Goal: Task Accomplishment & Management: Use online tool/utility

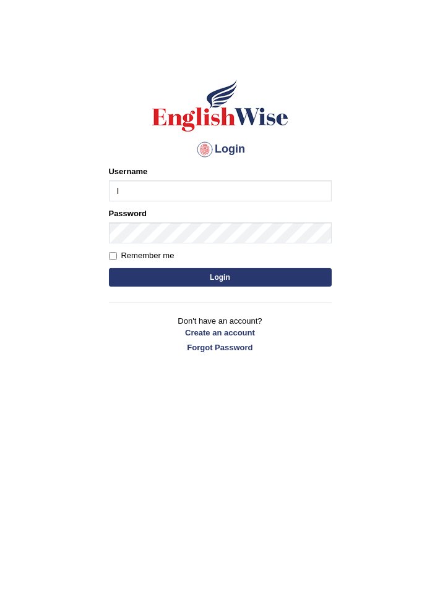
type input "[EMAIL_ADDRESS][DOMAIN_NAME]"
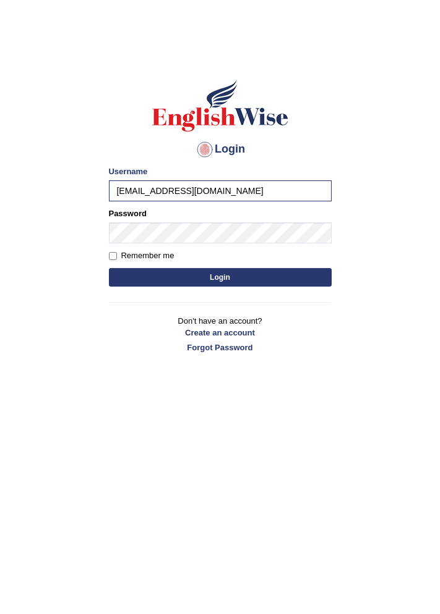
click at [257, 260] on div "Remember me" at bounding box center [220, 256] width 223 height 12
click at [248, 282] on button "Login" at bounding box center [220, 277] width 223 height 19
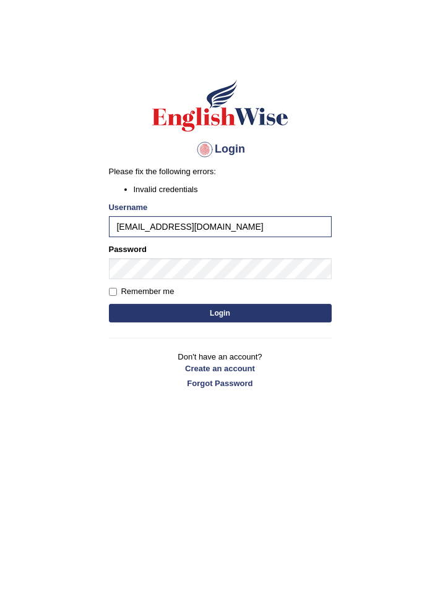
click at [271, 313] on button "Login" at bounding box center [220, 313] width 223 height 19
click at [288, 229] on input "[EMAIL_ADDRESS][DOMAIN_NAME]" at bounding box center [220, 226] width 223 height 21
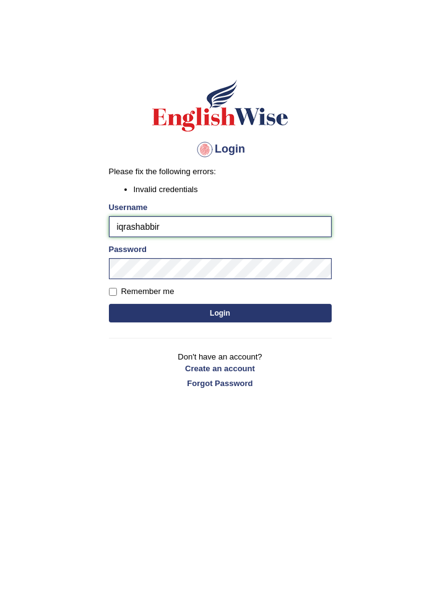
type input "iqrashabbir"
click at [294, 318] on button "Login" at bounding box center [220, 313] width 223 height 19
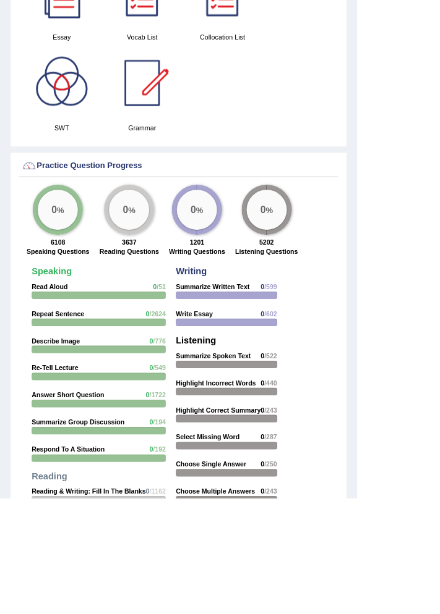
scroll to position [1419, 0]
click at [75, 351] on strong "Read Aloud" at bounding box center [61, 354] width 45 height 9
click at [91, 361] on div at bounding box center [121, 364] width 165 height 9
click at [79, 270] on div "0 %" at bounding box center [70, 259] width 49 height 49
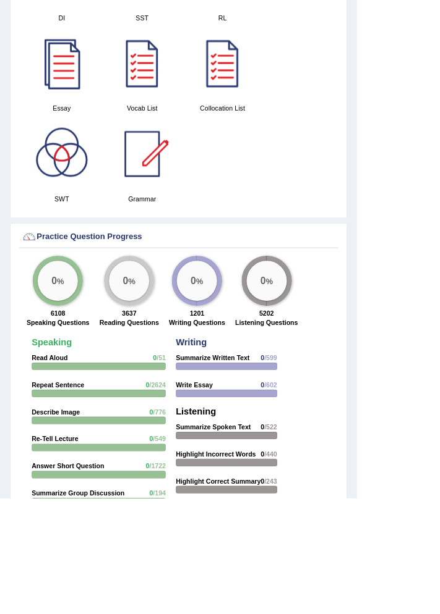
click at [91, 318] on div "0 % 6108 Speaking Questions" at bounding box center [72, 360] width 90 height 91
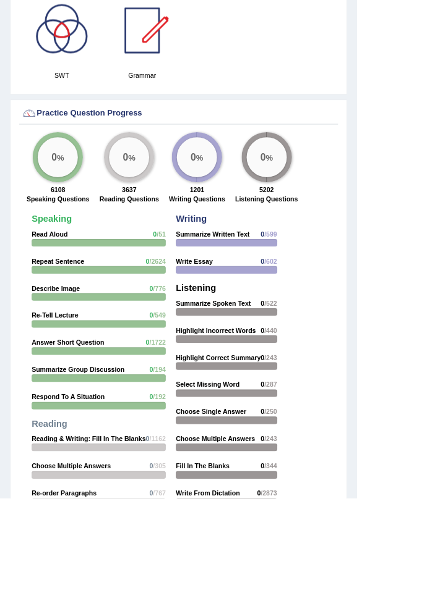
scroll to position [1482, 0]
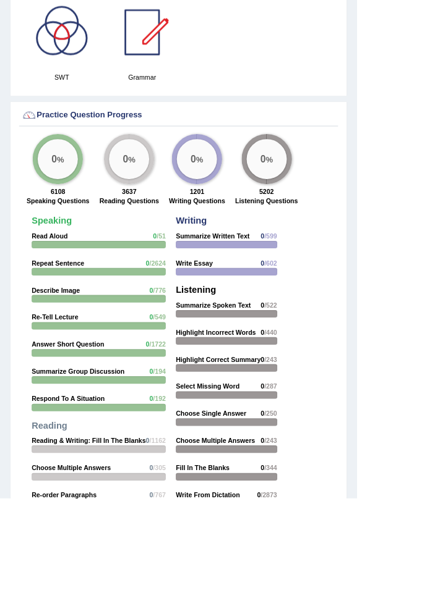
click at [75, 214] on div "0 %" at bounding box center [70, 195] width 49 height 49
click at [126, 297] on div at bounding box center [121, 301] width 165 height 9
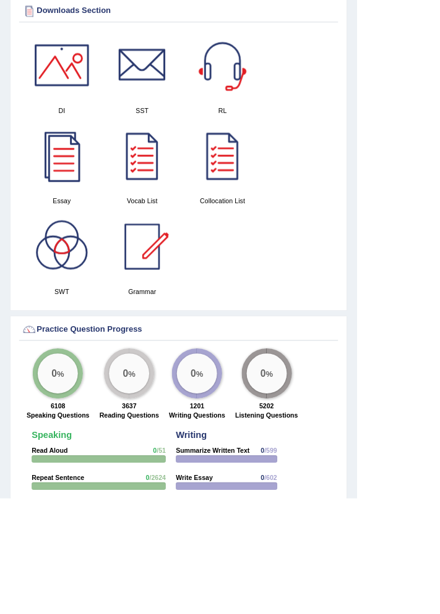
scroll to position [1624, 0]
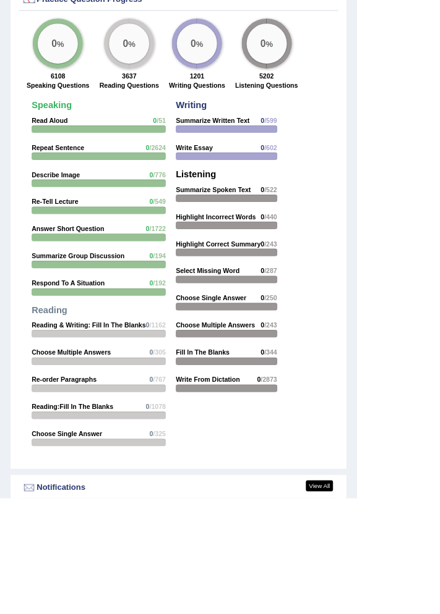
click at [79, 148] on strong "Read Aloud" at bounding box center [61, 148] width 45 height 9
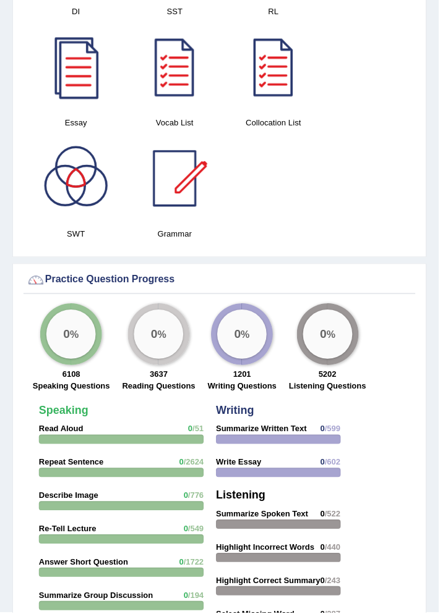
scroll to position [1339, 0]
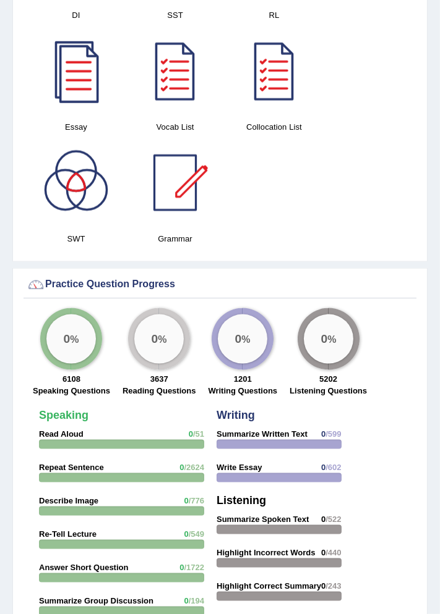
click at [122, 51] on div "Essay" at bounding box center [76, 84] width 99 height 112
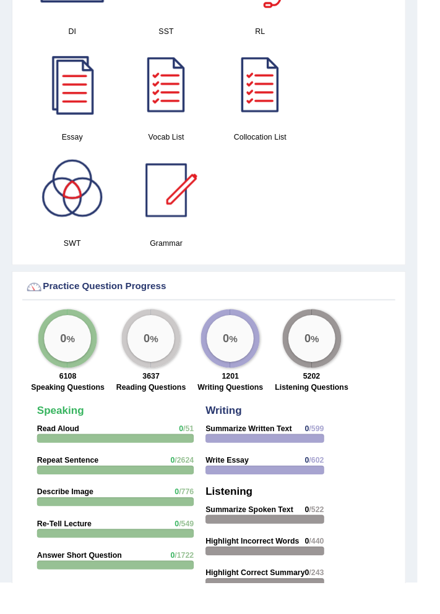
click at [172, 371] on div "0 %" at bounding box center [158, 357] width 49 height 49
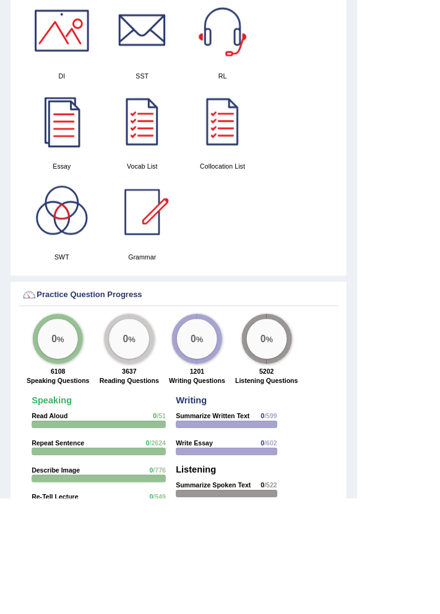
click at [171, 435] on div "0 %" at bounding box center [159, 418] width 62 height 62
click at [162, 424] on div "0 %" at bounding box center [158, 417] width 49 height 49
click at [161, 424] on div "0 %" at bounding box center [158, 417] width 49 height 49
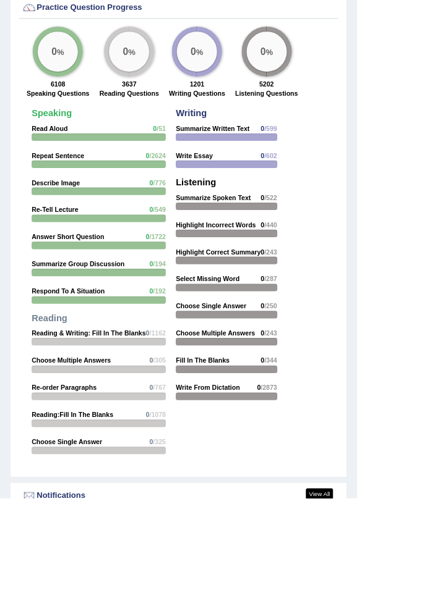
scroll to position [1613, 0]
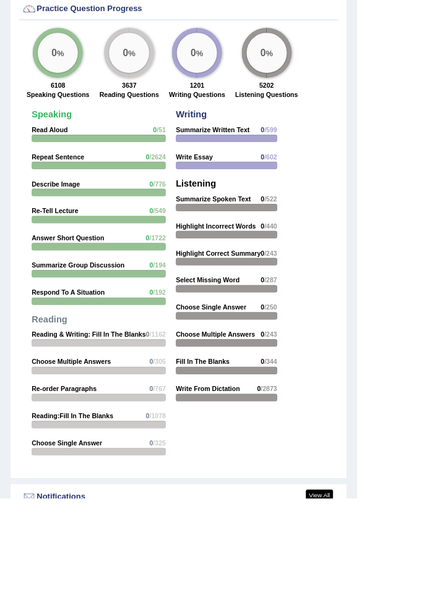
click at [163, 91] on div "0 % 3637 Reading Questions" at bounding box center [158, 80] width 85 height 91
click at [151, 64] on big "0" at bounding box center [154, 65] width 7 height 14
click at [239, 53] on div "0 %" at bounding box center [242, 65] width 49 height 49
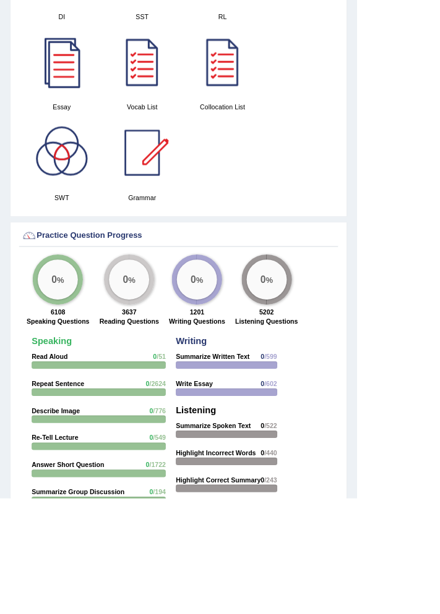
scroll to position [1624, 0]
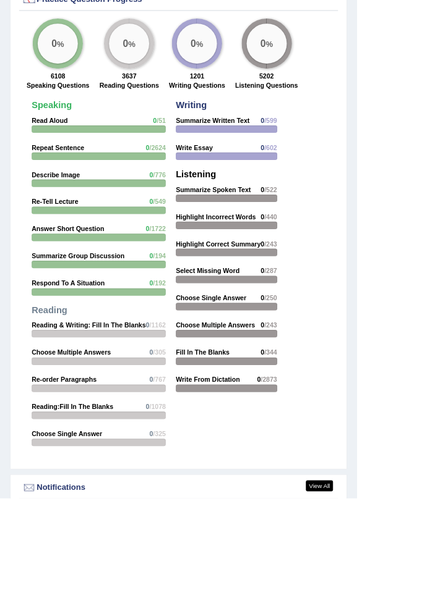
click at [152, 90] on strong "3637" at bounding box center [159, 93] width 18 height 9
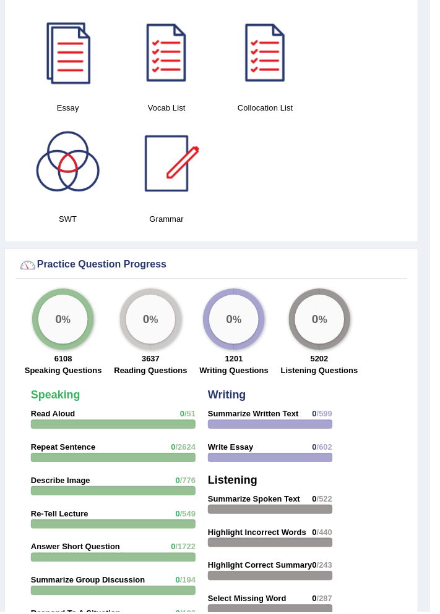
scroll to position [1354, 0]
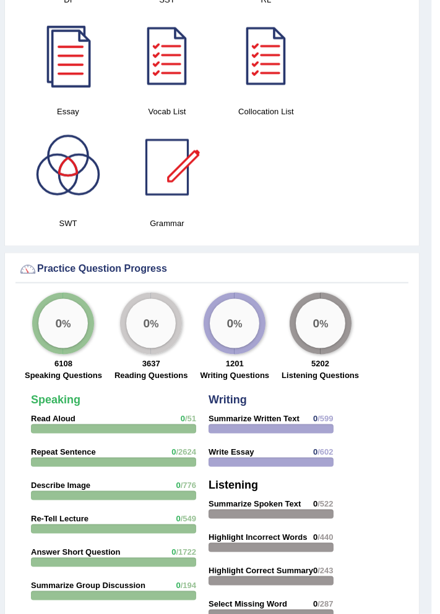
click at [173, 62] on div at bounding box center [175, 55] width 87 height 87
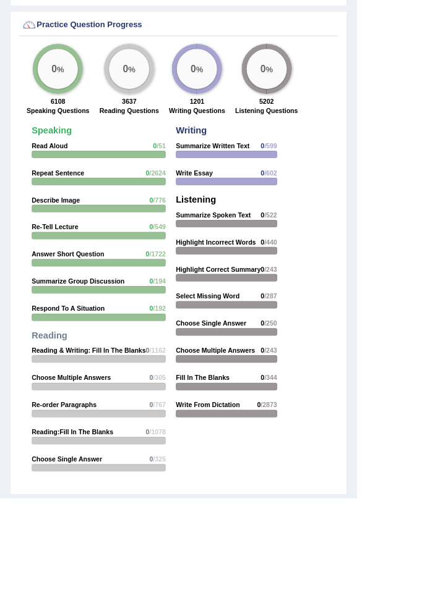
scroll to position [1624, 0]
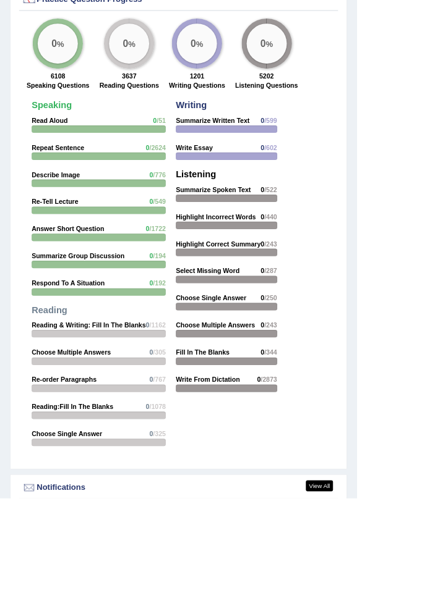
click at [229, 52] on div "0 %" at bounding box center [242, 53] width 49 height 49
click at [232, 67] on div "0 %" at bounding box center [242, 53] width 49 height 49
click at [235, 48] on big "0" at bounding box center [238, 53] width 7 height 14
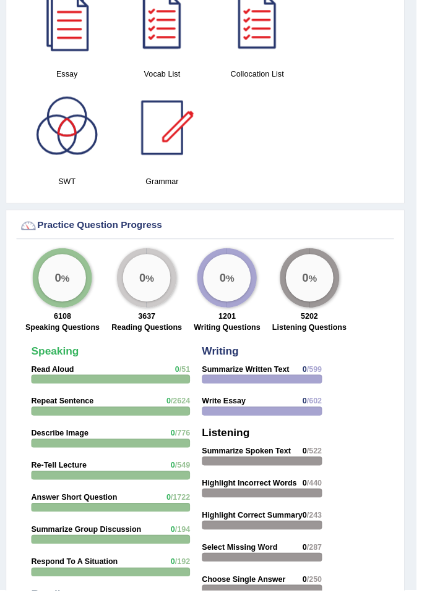
scroll to position [1339, 0]
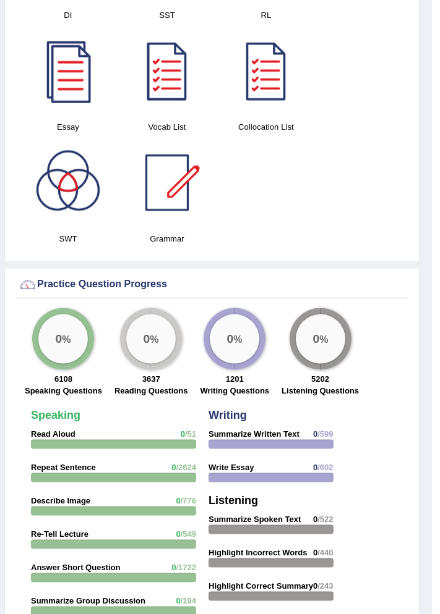
click at [194, 41] on div at bounding box center [175, 71] width 87 height 87
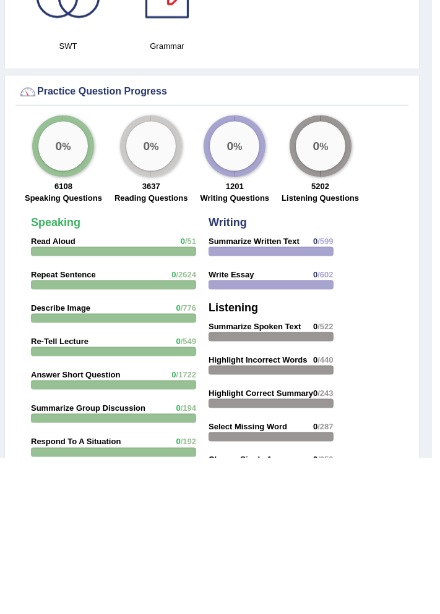
scroll to position [1378, 0]
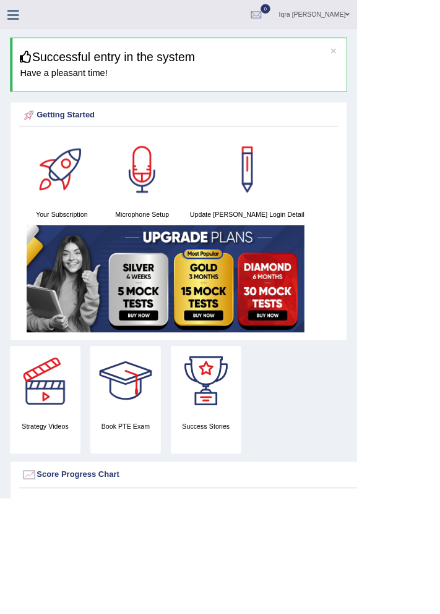
scroll to position [0, 0]
click at [439, 364] on html "Toggle navigation Home Practice Questions Speaking Practice Read Aloud Repeat S…" at bounding box center [220, 307] width 440 height 614
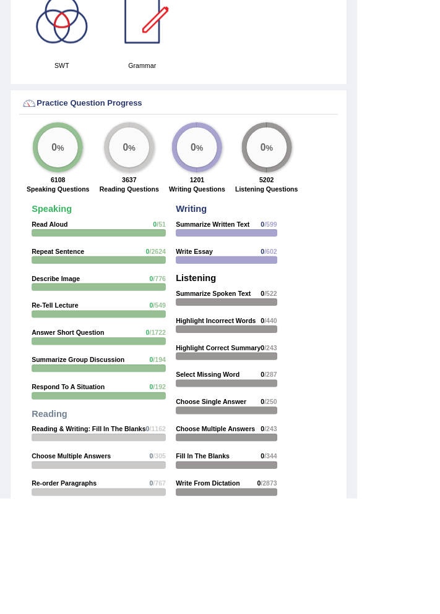
scroll to position [1582, 0]
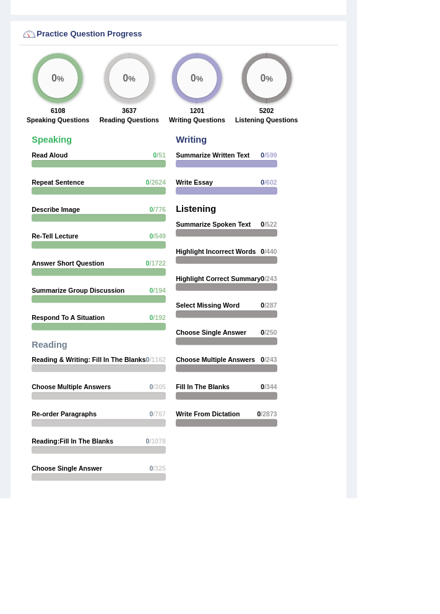
click at [389, 542] on div "Speaking Read Aloud 0 /51 Repeat Sentence 0 /2624 Describe Image 0 /776 Re-Tell…" at bounding box center [219, 338] width 393 height 552
click at [269, 484] on div at bounding box center [278, 487] width 125 height 9
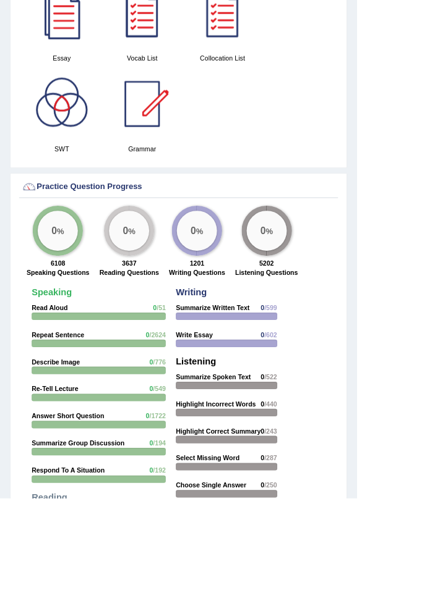
scroll to position [1393, 0]
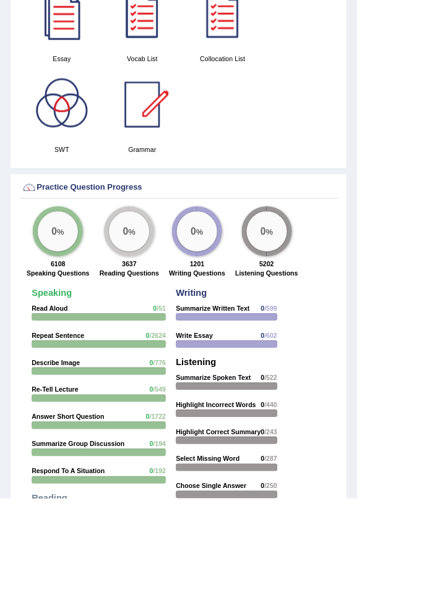
click at [235, 287] on big "0" at bounding box center [238, 285] width 7 height 14
click at [241, 294] on div "0 %" at bounding box center [242, 284] width 49 height 49
click at [242, 295] on div "0 %" at bounding box center [242, 284] width 49 height 49
click at [241, 302] on div "0 %" at bounding box center [242, 284] width 49 height 49
click at [297, 304] on div "0 %" at bounding box center [328, 285] width 62 height 62
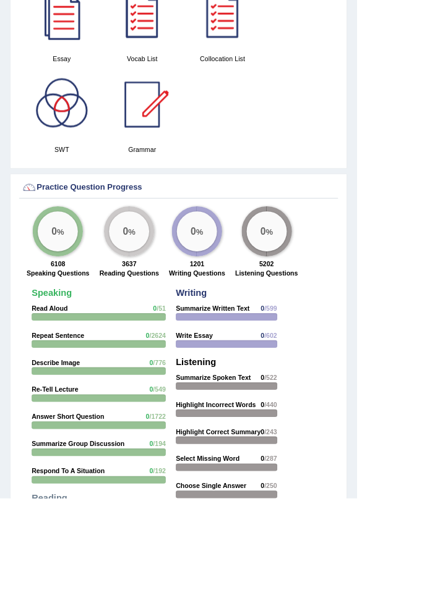
click at [312, 301] on div "0 %" at bounding box center [328, 284] width 49 height 49
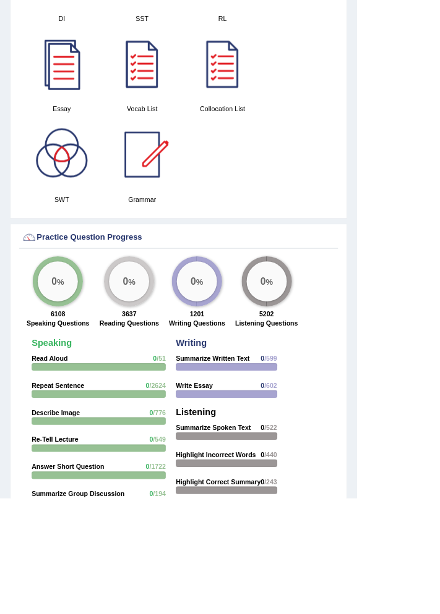
scroll to position [1319, 0]
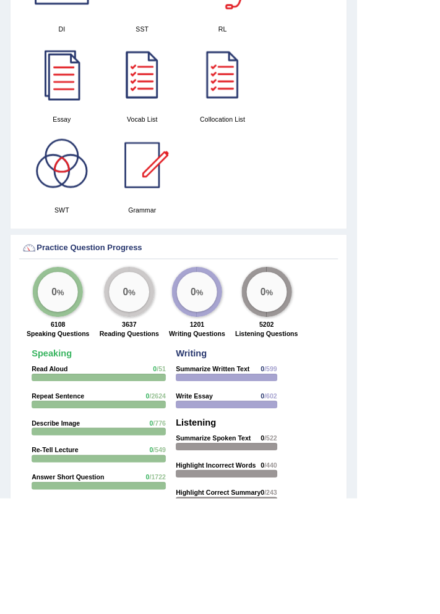
click at [163, 372] on div "0 %" at bounding box center [158, 359] width 49 height 49
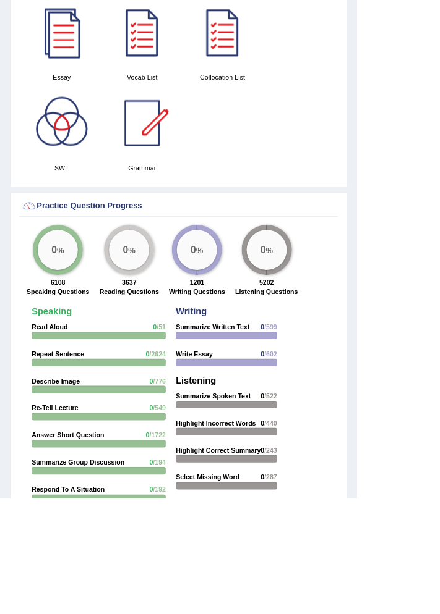
scroll to position [1369, 0]
click at [321, 325] on div "0 %" at bounding box center [328, 308] width 49 height 49
click at [318, 307] on div "0 %" at bounding box center [328, 308] width 49 height 49
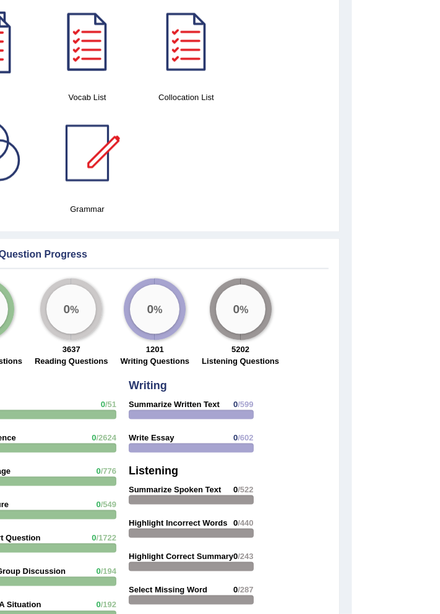
click at [315, 415] on div at bounding box center [278, 414] width 125 height 9
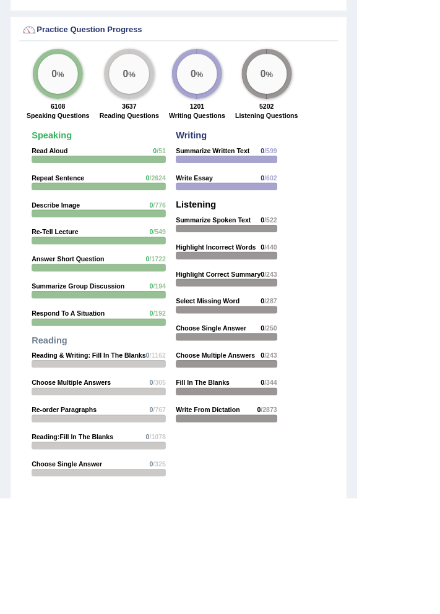
scroll to position [1624, 0]
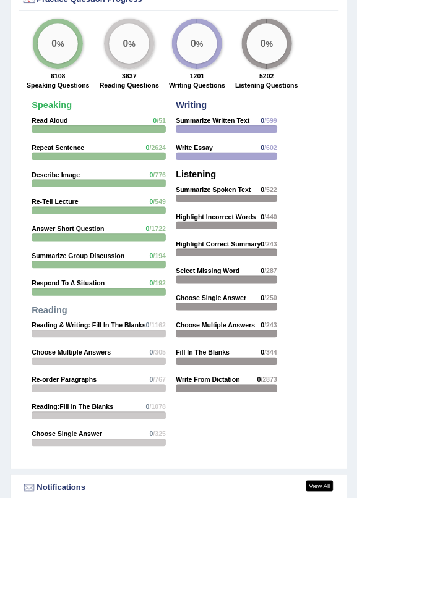
click at [270, 467] on strong "Write From Dictation" at bounding box center [255, 468] width 79 height 9
click at [248, 467] on strong "Write From Dictation" at bounding box center [255, 468] width 79 height 9
click at [259, 431] on strong "Fill In The Blanks" at bounding box center [249, 434] width 66 height 9
click at [265, 407] on div at bounding box center [278, 411] width 125 height 9
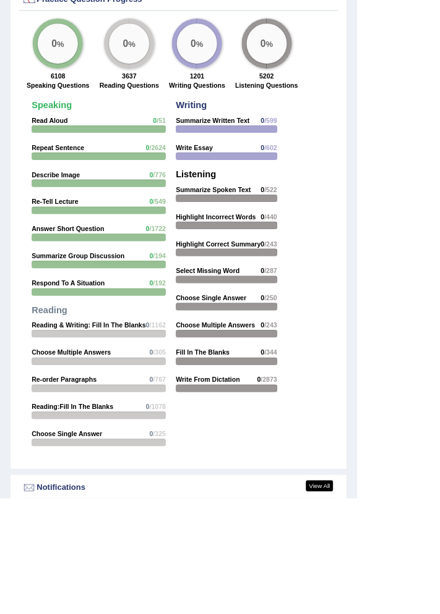
click at [264, 363] on strong "Choose Single Answer" at bounding box center [259, 367] width 87 height 9
click at [273, 340] on div at bounding box center [278, 344] width 125 height 9
click at [147, 541] on div at bounding box center [121, 545] width 165 height 9
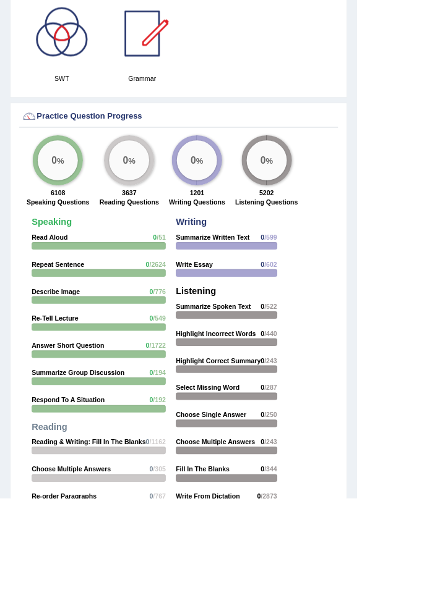
scroll to position [1485, 0]
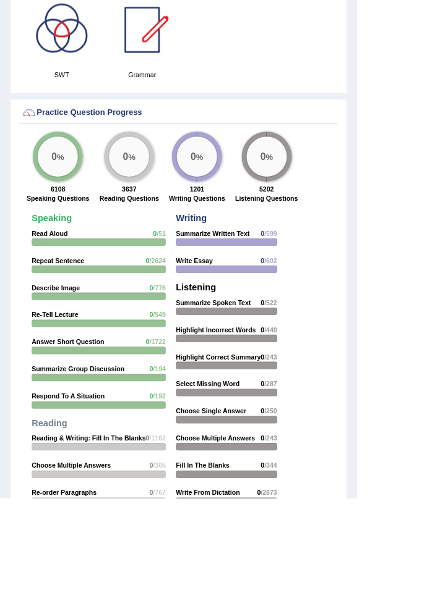
click at [238, 608] on strong "Write From Dictation" at bounding box center [255, 607] width 79 height 9
click at [320, 197] on big "0" at bounding box center [323, 193] width 7 height 14
click at [321, 213] on div "0 %" at bounding box center [328, 194] width 62 height 62
click at [316, 210] on div "0 %" at bounding box center [328, 193] width 49 height 49
click at [323, 200] on div "0 %" at bounding box center [328, 193] width 49 height 49
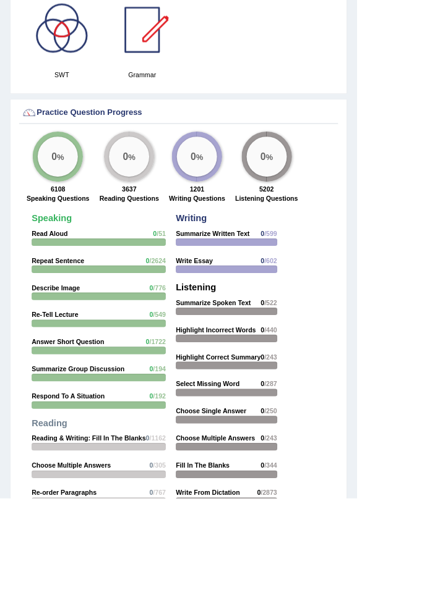
click at [323, 200] on div "0 %" at bounding box center [328, 193] width 49 height 49
click at [320, 198] on big "0" at bounding box center [323, 193] width 7 height 14
click at [312, 210] on div "0 %" at bounding box center [328, 193] width 49 height 49
click at [308, 211] on div "0 %" at bounding box center [328, 193] width 49 height 49
click at [312, 209] on div "0 %" at bounding box center [328, 193] width 49 height 49
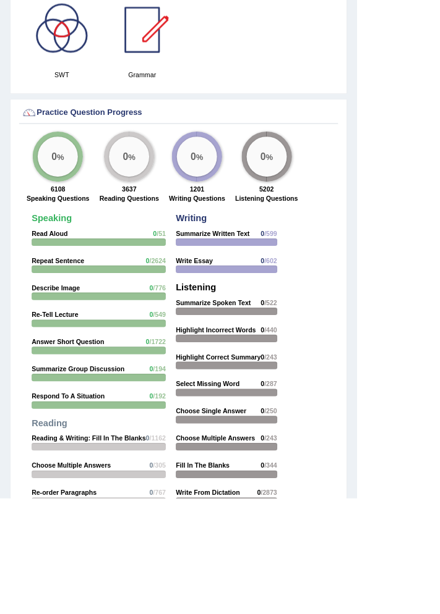
click at [312, 208] on div "0 %" at bounding box center [328, 193] width 49 height 49
click at [313, 208] on div "0 %" at bounding box center [328, 193] width 49 height 49
click at [308, 210] on div "0 %" at bounding box center [328, 193] width 49 height 49
click at [307, 214] on div "0 %" at bounding box center [328, 193] width 49 height 49
click at [227, 605] on strong "Write From Dictation" at bounding box center [255, 607] width 79 height 9
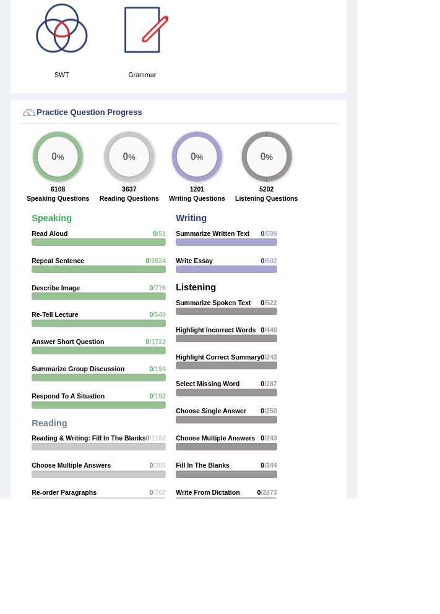
click at [227, 603] on strong "Write From Dictation" at bounding box center [255, 607] width 79 height 9
click at [155, 229] on strong "3637" at bounding box center [159, 233] width 18 height 9
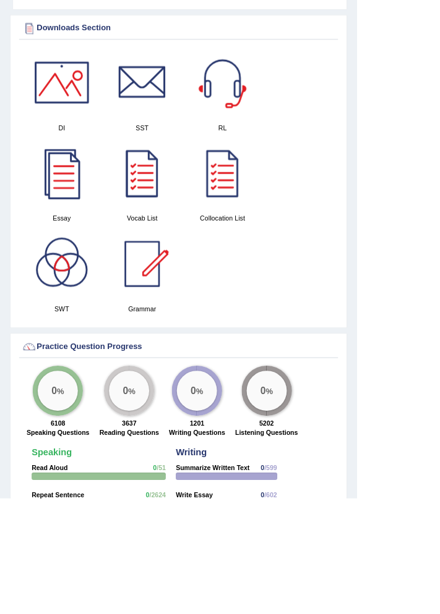
scroll to position [1624, 0]
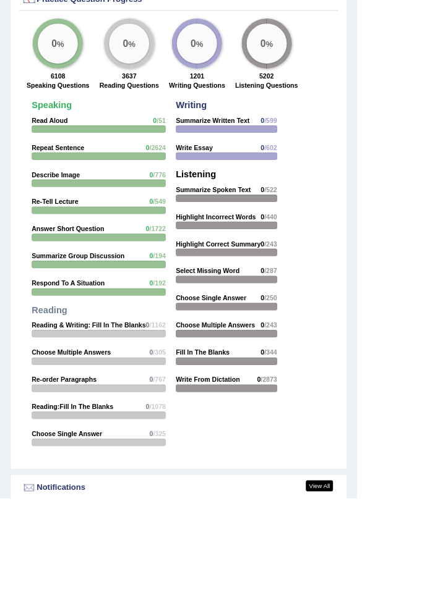
click at [258, 474] on div at bounding box center [278, 478] width 125 height 9
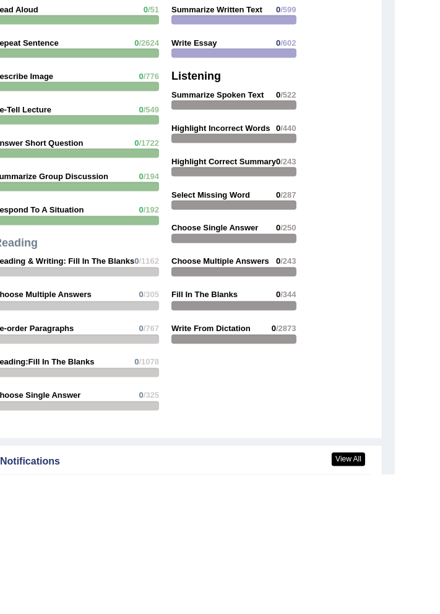
click at [265, 522] on div "Speaking Read Aloud 0 /51 Repeat Sentence 0 /2624 Describe Image 0 /776 Re-Tell…" at bounding box center [219, 296] width 393 height 552
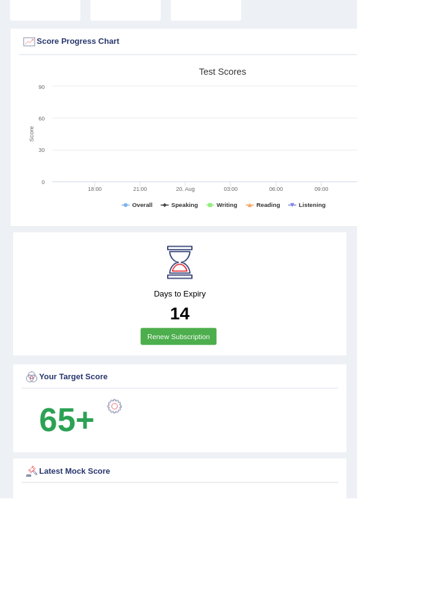
scroll to position [0, 0]
